Goal: Obtain resource: Obtain resource

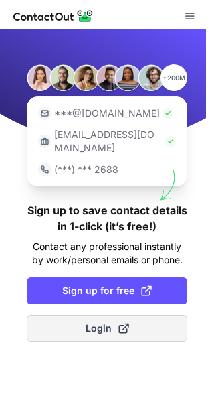
click at [101, 322] on span "Login" at bounding box center [108, 328] width 44 height 13
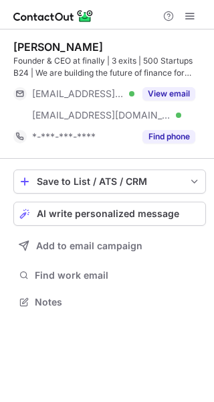
scroll to position [292, 214]
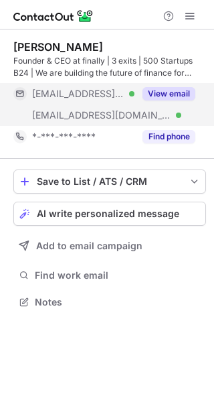
click at [164, 90] on button "View email" at bounding box center [169, 93] width 53 height 13
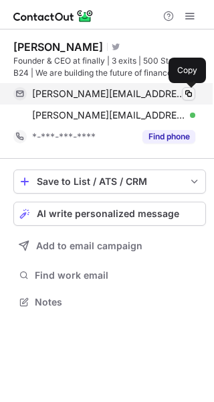
click at [190, 90] on span at bounding box center [189, 93] width 11 height 11
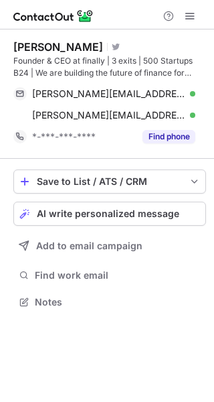
scroll to position [292, 214]
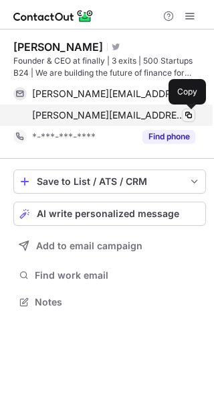
click at [186, 114] on span at bounding box center [189, 115] width 11 height 11
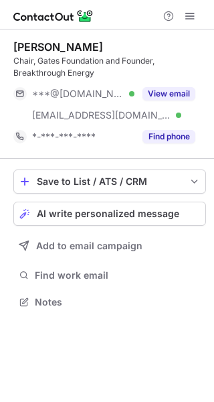
scroll to position [292, 214]
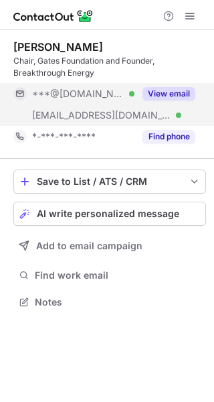
click at [161, 88] on button "View email" at bounding box center [169, 93] width 53 height 13
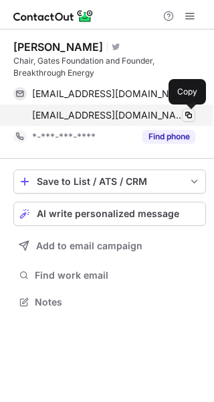
click at [186, 113] on span at bounding box center [189, 115] width 11 height 11
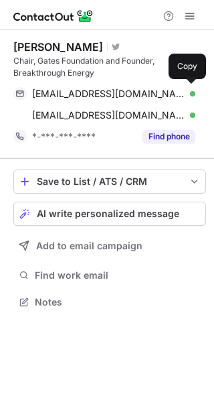
scroll to position [292, 214]
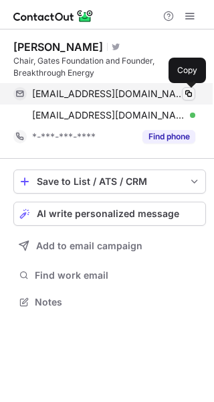
click at [190, 92] on span at bounding box center [189, 93] width 11 height 11
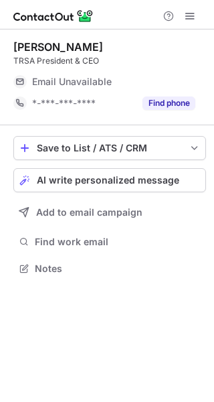
scroll to position [263, 214]
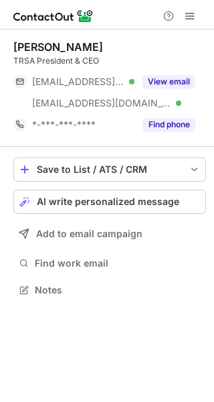
scroll to position [280, 214]
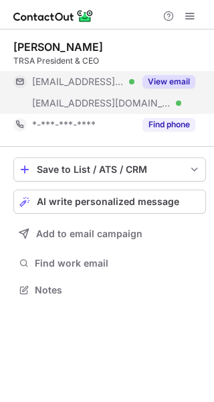
click at [165, 78] on button "View email" at bounding box center [169, 81] width 53 height 13
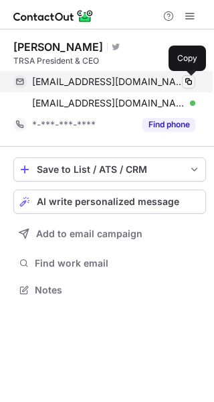
click at [189, 84] on span at bounding box center [189, 81] width 11 height 11
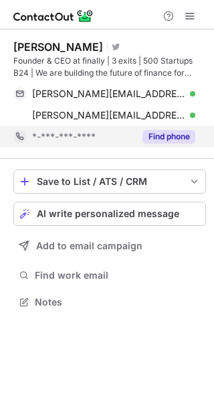
scroll to position [292, 214]
